Goal: Information Seeking & Learning: Learn about a topic

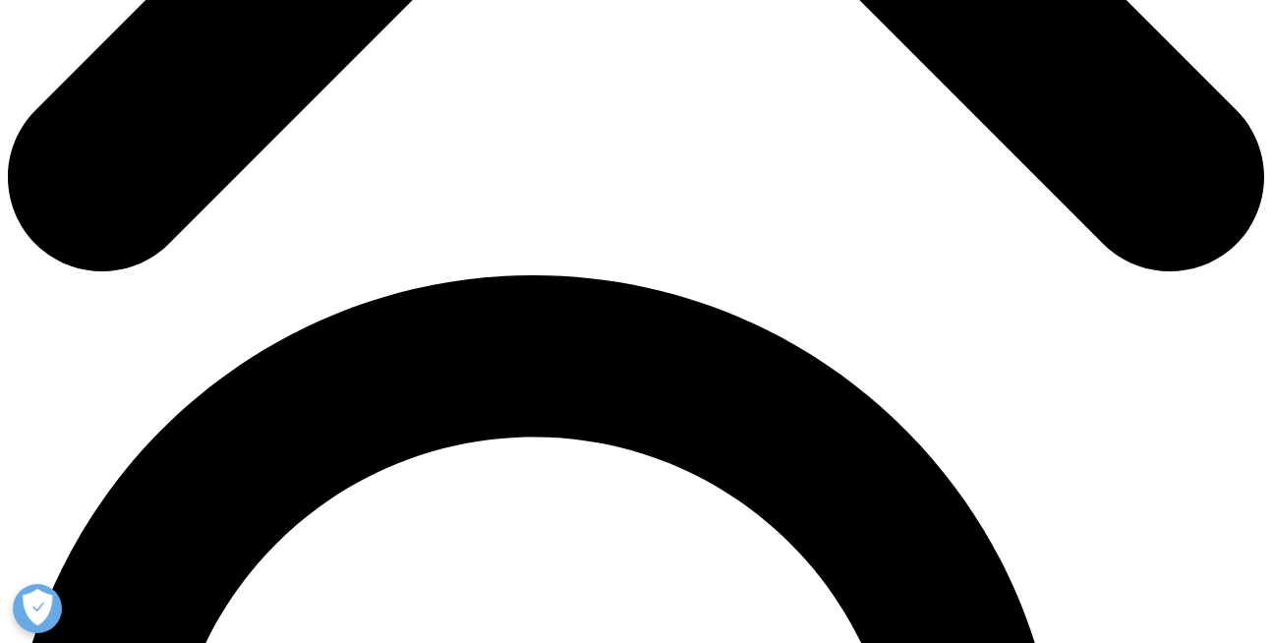
scroll to position [1040, 0]
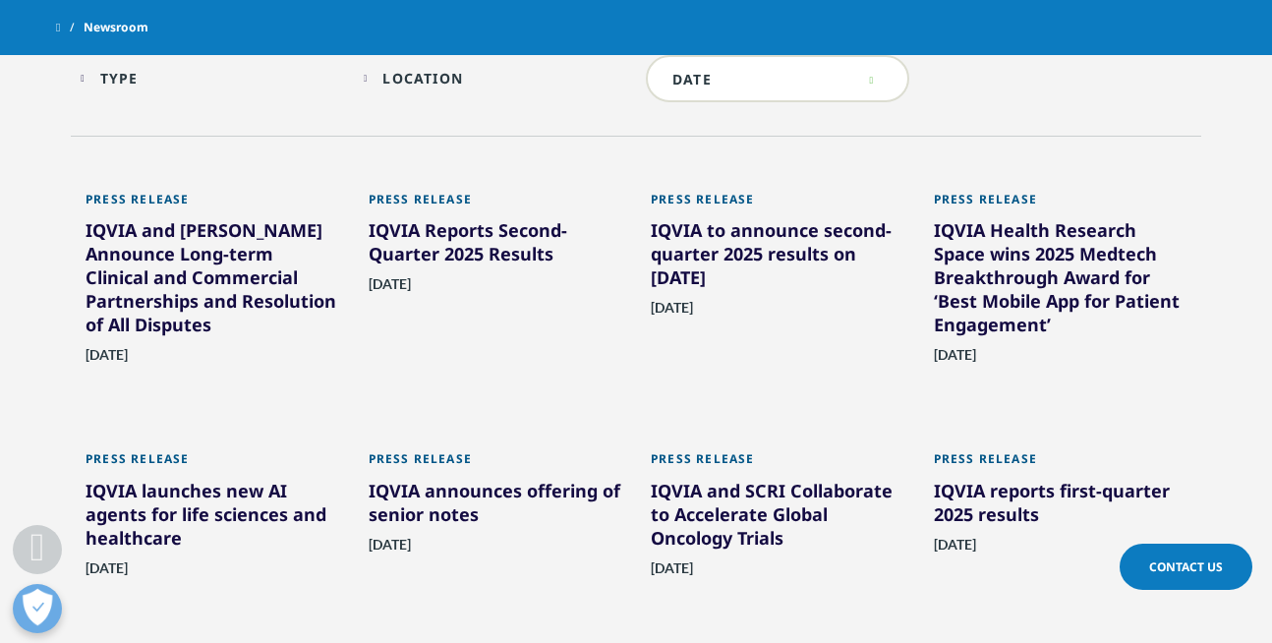
click at [237, 514] on div "IQVIA launches new AI agents for life sciences and healthcare" at bounding box center [213, 518] width 254 height 79
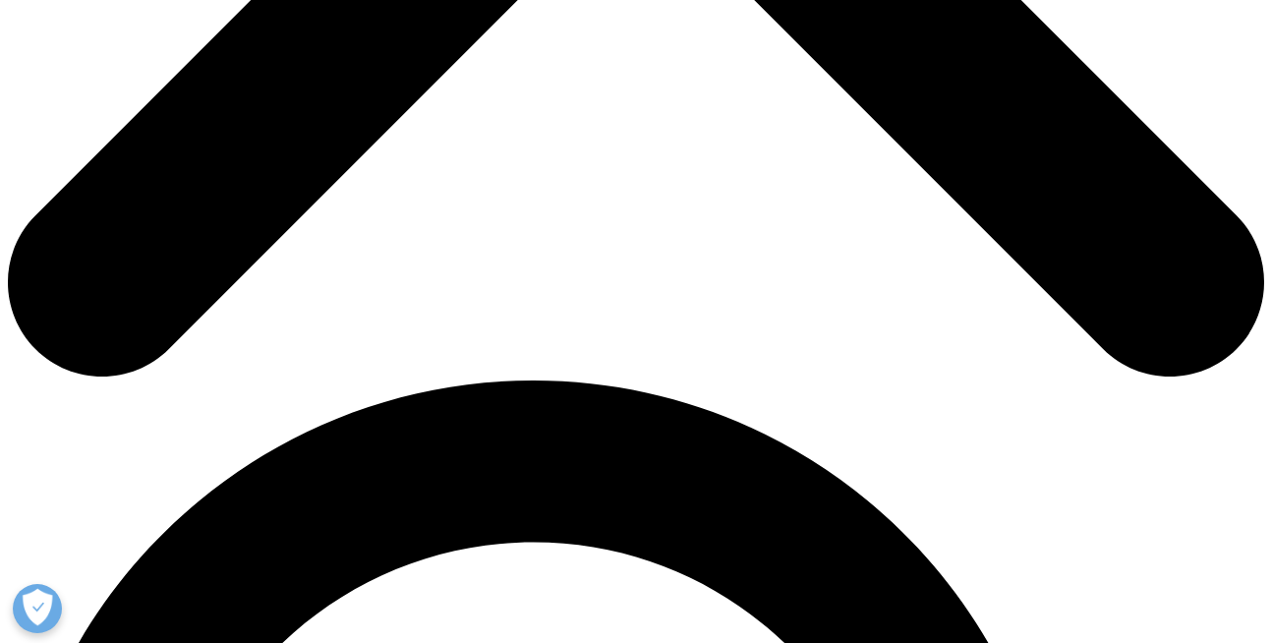
scroll to position [989, 0]
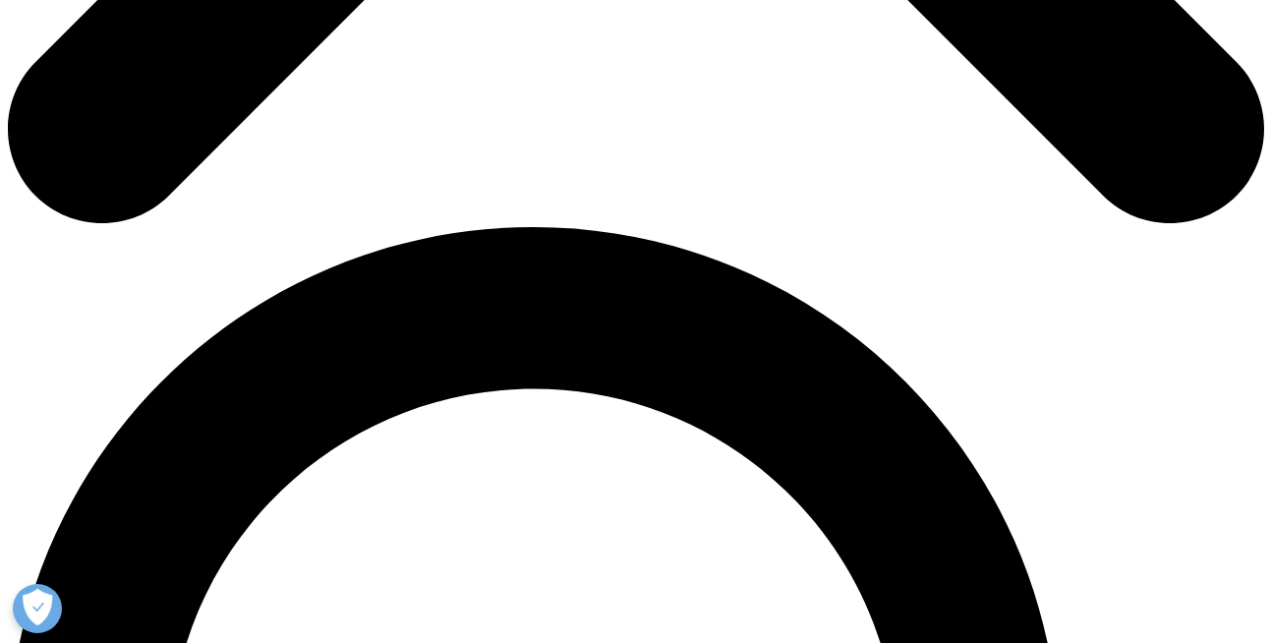
scroll to position [1074, 0]
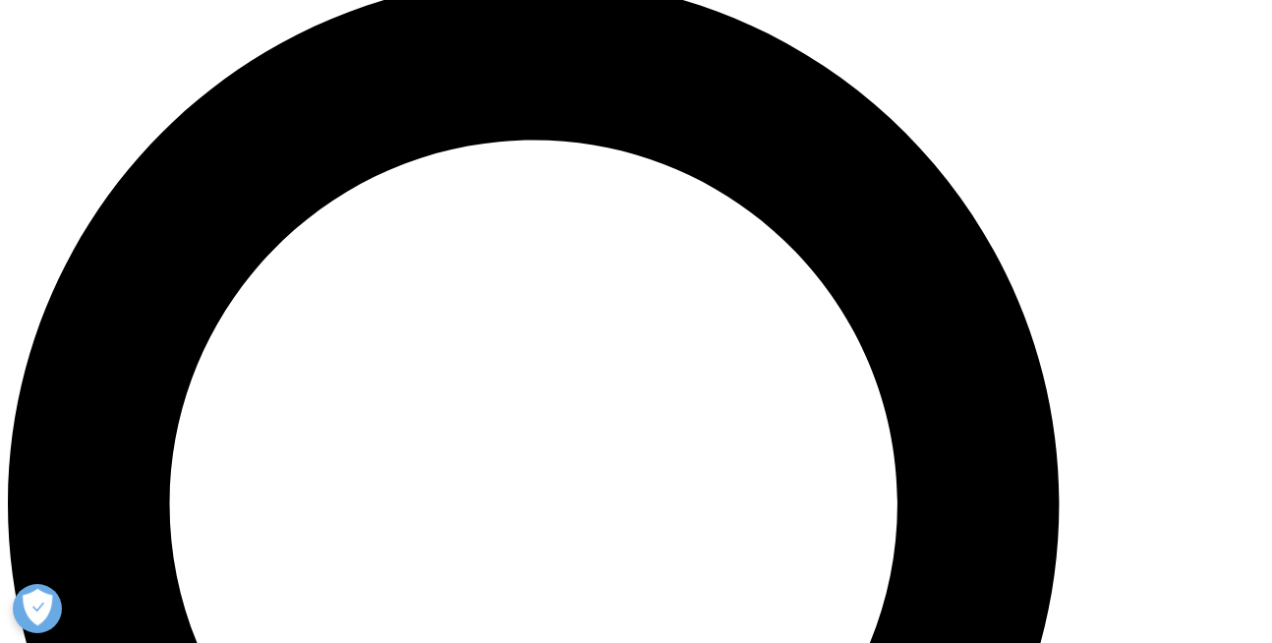
scroll to position [1308, 0]
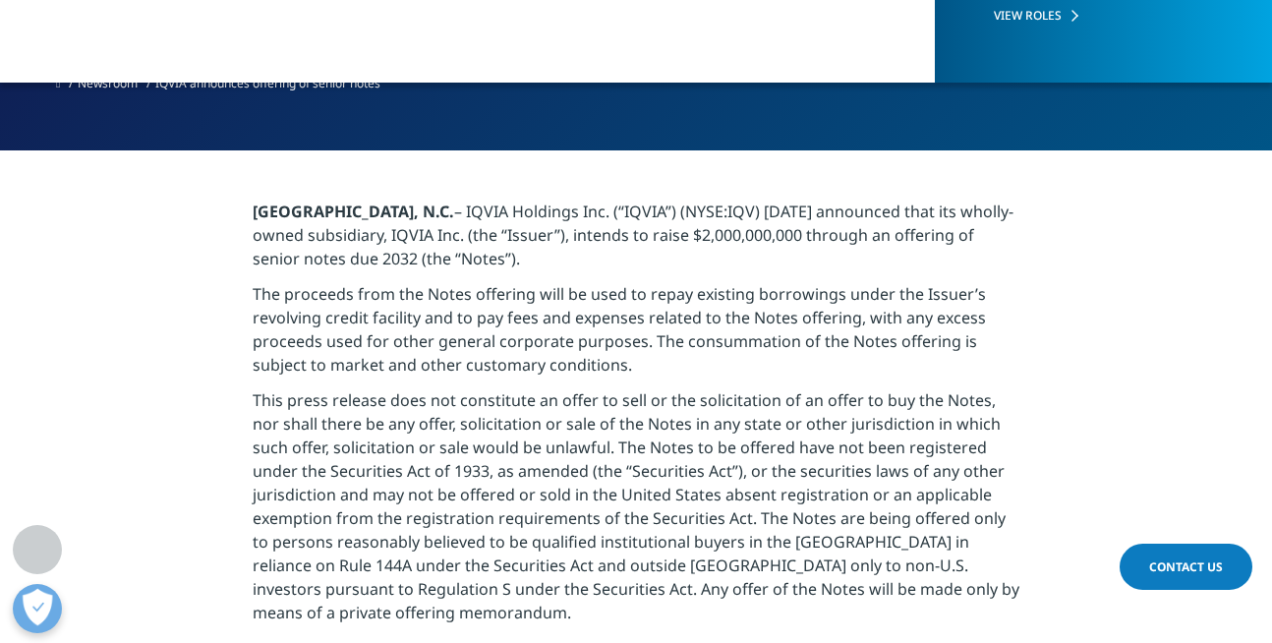
scroll to position [447, 0]
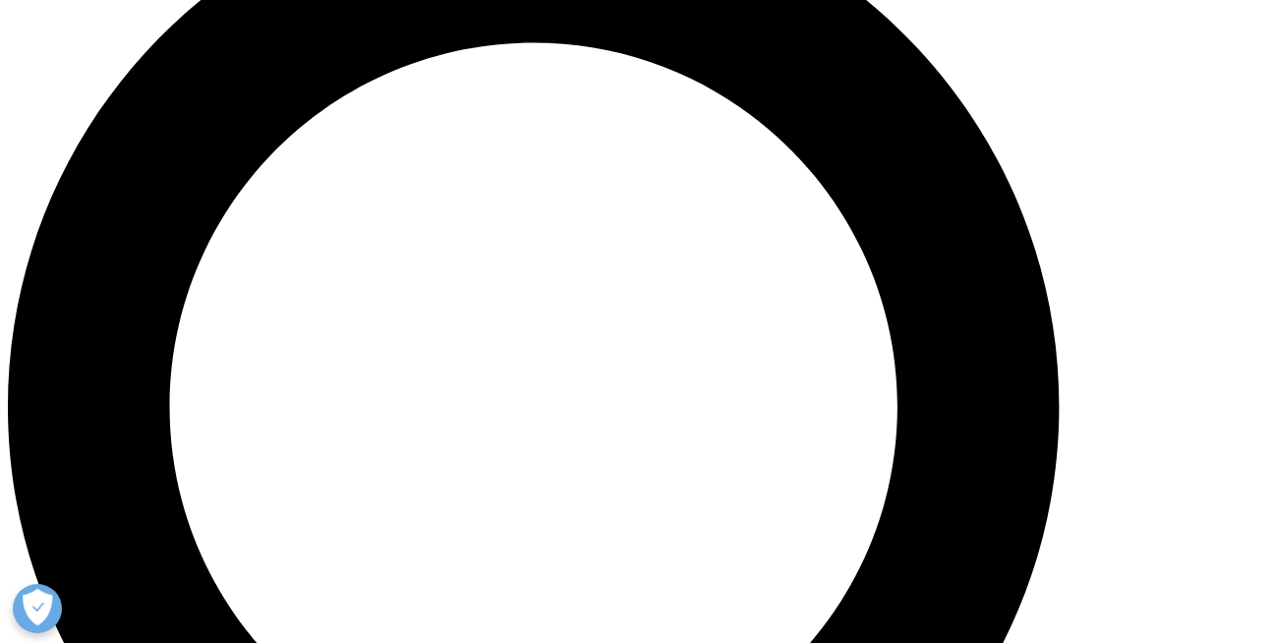
scroll to position [1548, 0]
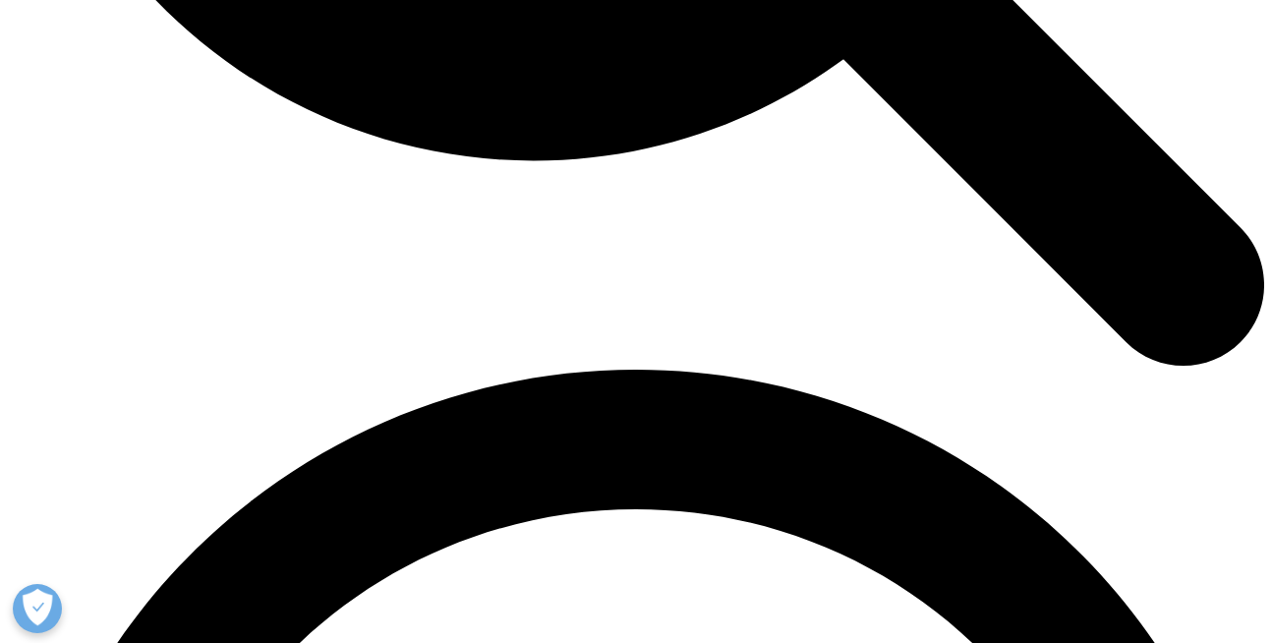
scroll to position [2274, 0]
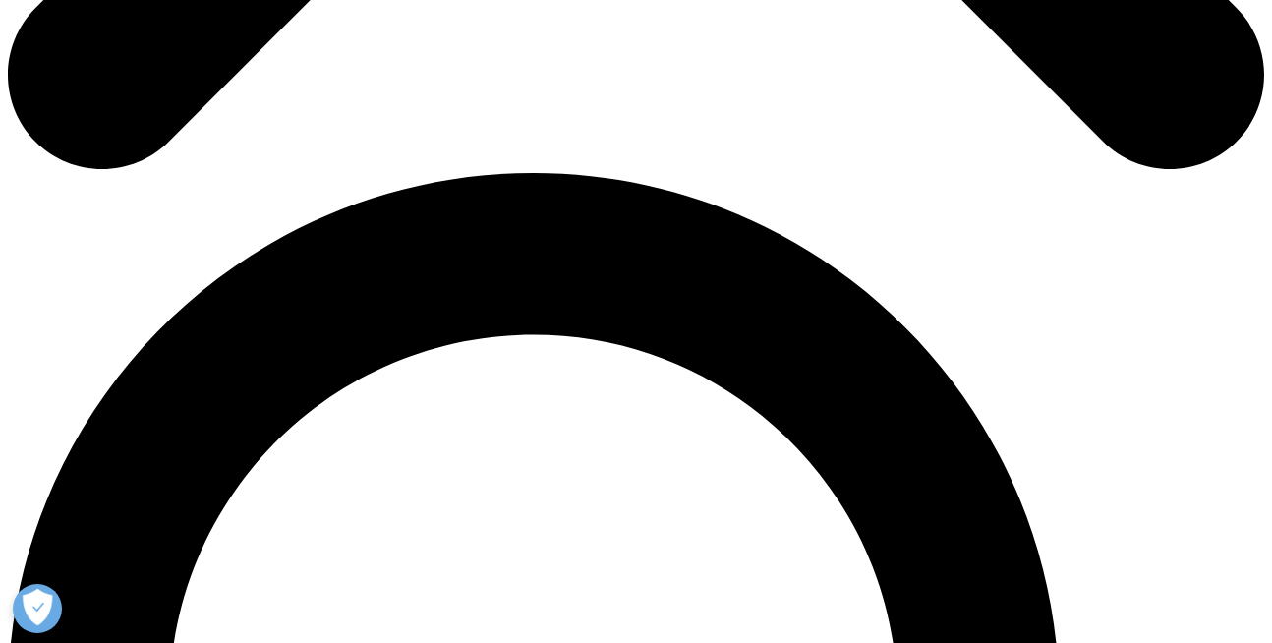
scroll to position [1151, 0]
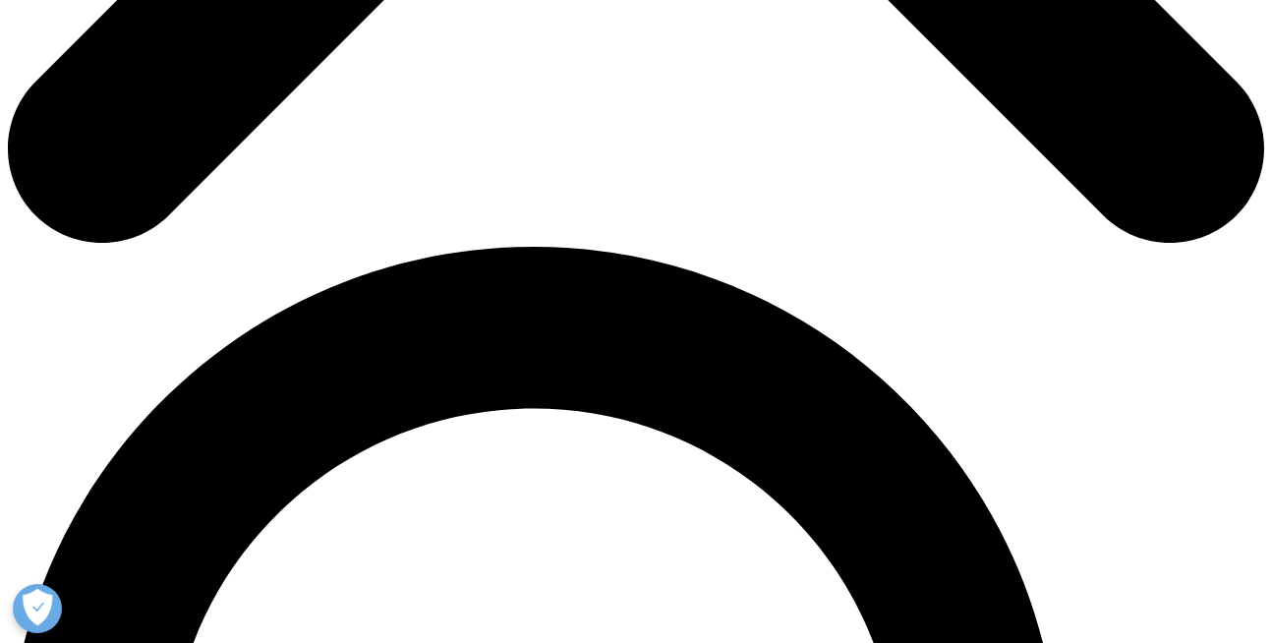
scroll to position [1069, 0]
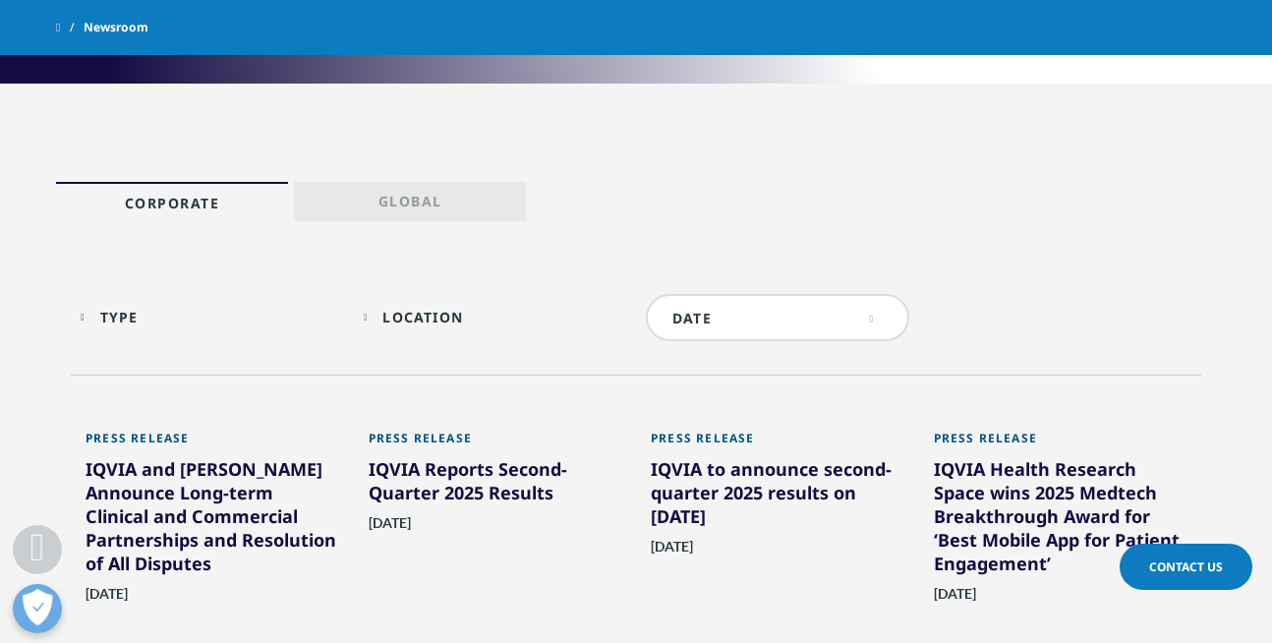
scroll to position [1089, 0]
